Goal: Task Accomplishment & Management: Use online tool/utility

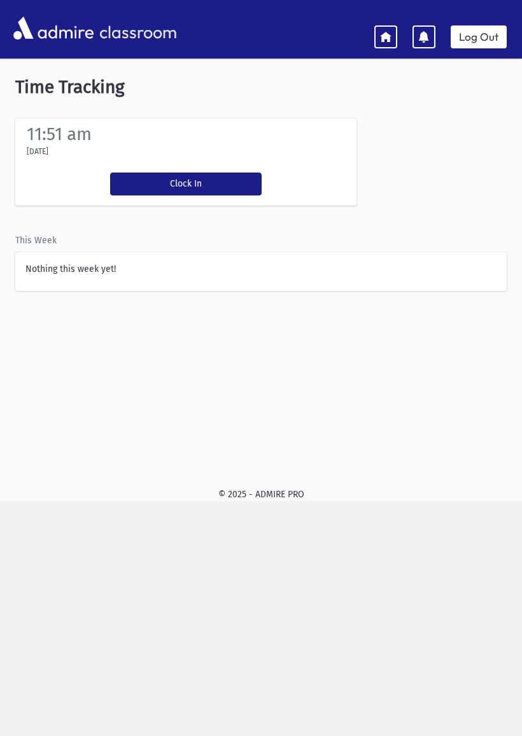
click at [148, 173] on button "Clock In" at bounding box center [186, 184] width 152 height 23
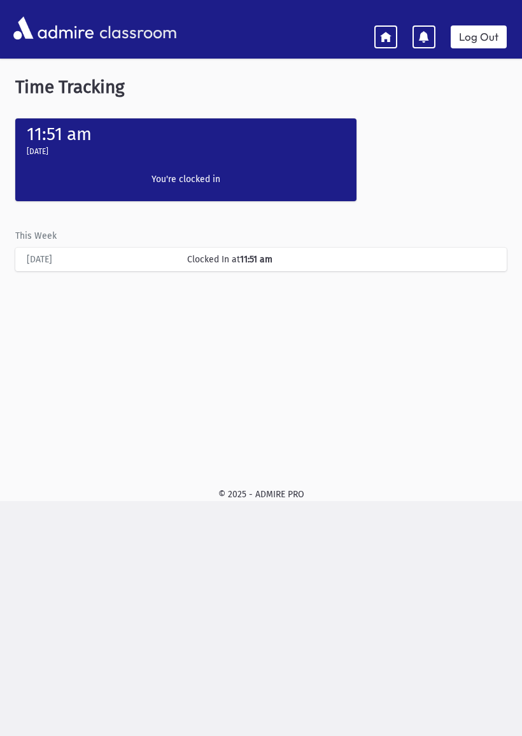
click at [379, 33] on link at bounding box center [385, 36] width 23 height 23
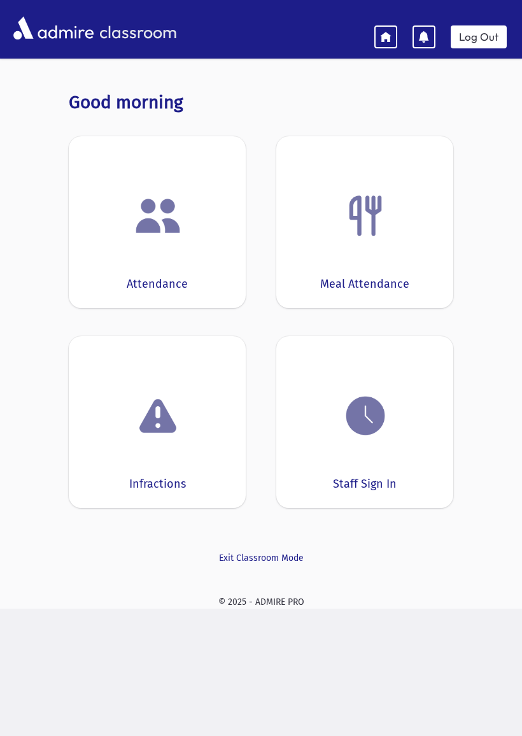
click at [131, 262] on div "Attendance" at bounding box center [157, 222] width 177 height 172
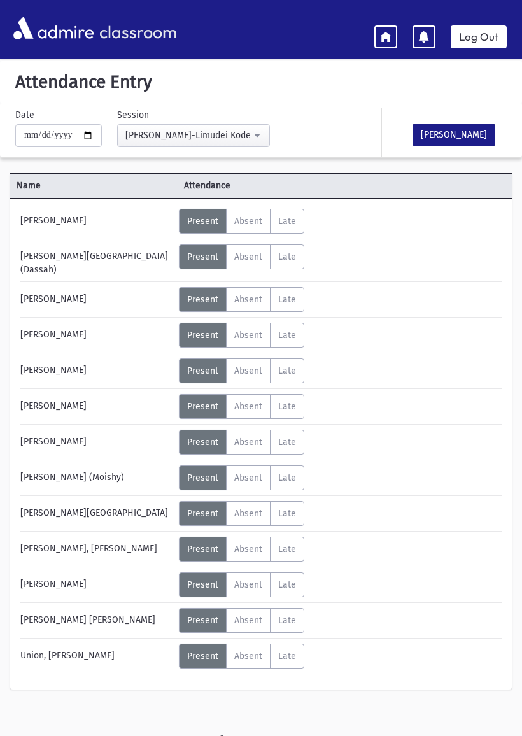
click at [377, 38] on link at bounding box center [385, 36] width 23 height 23
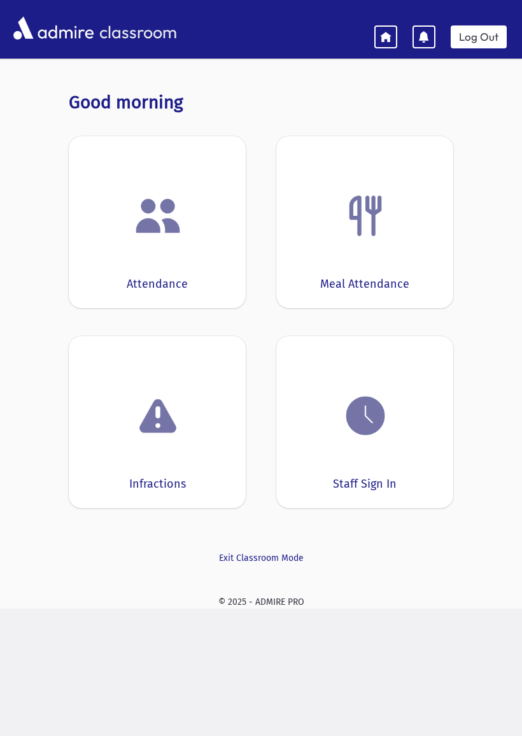
click at [345, 270] on div "Meal Attendance" at bounding box center [364, 222] width 177 height 172
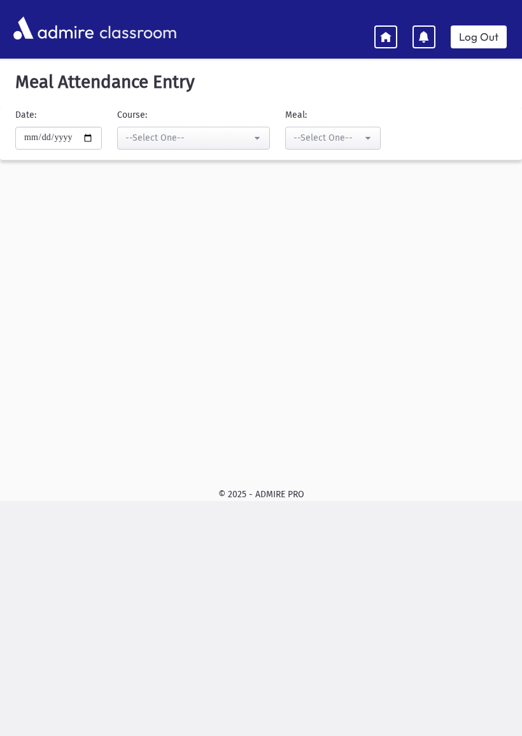
click at [381, 38] on icon at bounding box center [385, 36] width 11 height 11
